Goal: Task Accomplishment & Management: Manage account settings

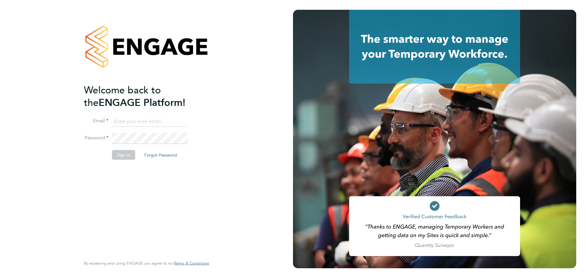
type input "mohamed.iskandarani@wates.co.uk"
click at [116, 153] on button "Sign In" at bounding box center [123, 155] width 23 height 10
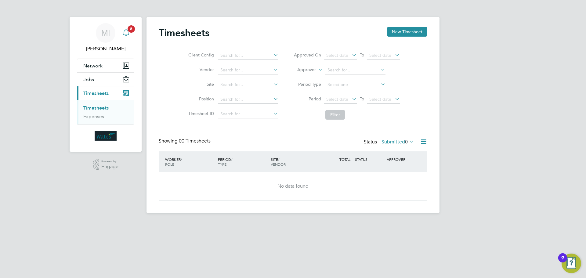
click at [128, 31] on link "Notifications 8" at bounding box center [126, 33] width 12 height 20
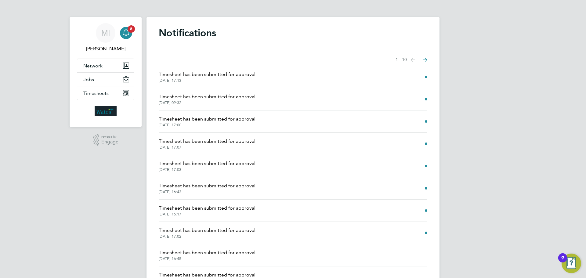
click at [233, 75] on span "Timesheet has been submitted for approval" at bounding box center [207, 74] width 97 height 7
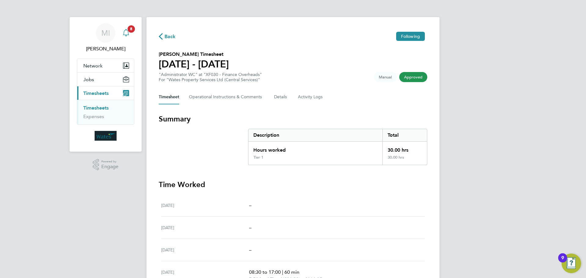
click at [126, 32] on icon "Main navigation" at bounding box center [125, 32] width 7 height 7
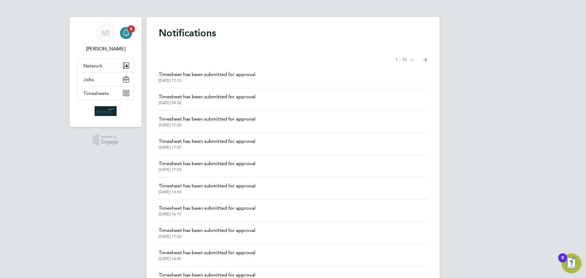
click at [415, 60] on icon "Select page of notifications list" at bounding box center [413, 60] width 4 height 4
click at [414, 60] on icon "Select page of notifications list" at bounding box center [413, 60] width 4 height 4
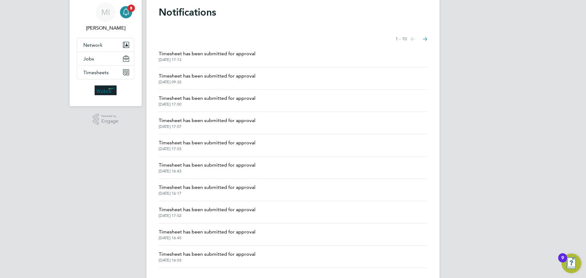
scroll to position [33, 0]
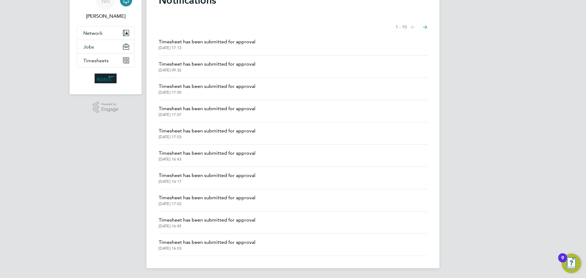
click at [215, 63] on span "Timesheet has been submitted for approval" at bounding box center [207, 63] width 97 height 7
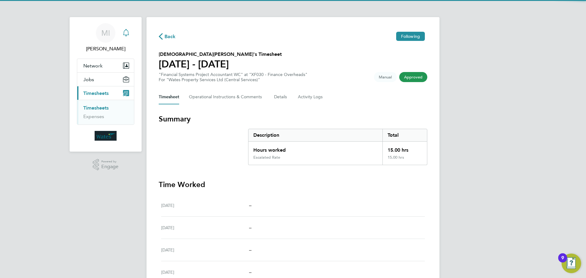
click at [124, 31] on icon "Main navigation" at bounding box center [126, 32] width 6 height 6
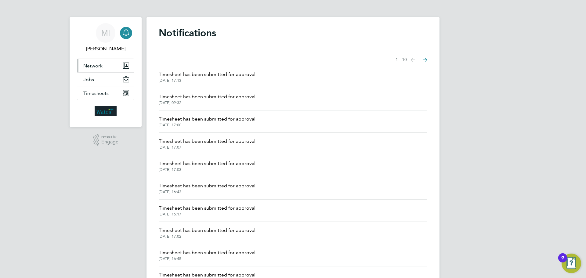
click at [98, 69] on button "Network" at bounding box center [105, 65] width 57 height 13
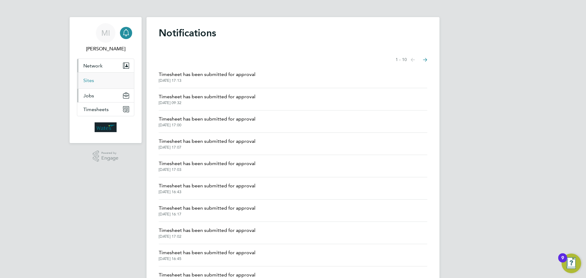
drag, startPoint x: 92, startPoint y: 81, endPoint x: 92, endPoint y: 93, distance: 11.9
click at [92, 81] on link "Sites" at bounding box center [88, 81] width 11 height 6
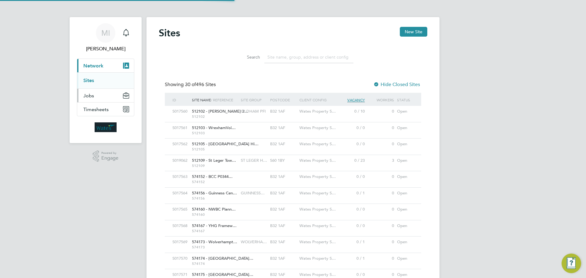
click at [90, 95] on span "Jobs" at bounding box center [88, 96] width 11 height 6
click at [94, 92] on link "Placements" at bounding box center [95, 94] width 25 height 6
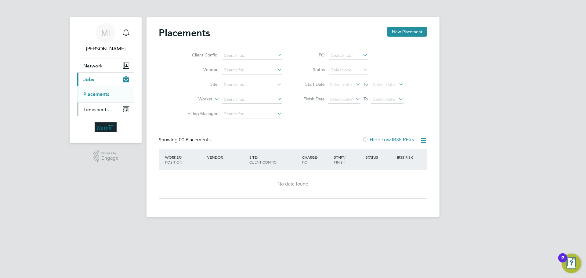
click at [94, 108] on span "Timesheets" at bounding box center [95, 110] width 25 height 6
click at [97, 107] on link "Timesheets" at bounding box center [95, 108] width 25 height 6
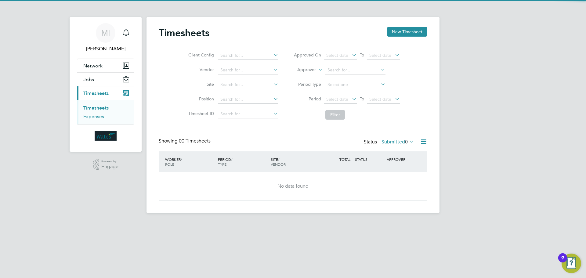
click at [96, 116] on link "Expenses" at bounding box center [93, 117] width 21 height 6
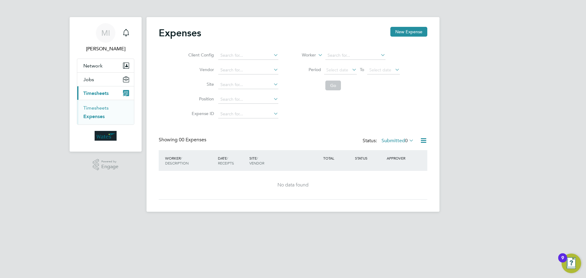
click at [96, 109] on link "Timesheets" at bounding box center [95, 108] width 25 height 6
